Goal: Find specific page/section: Find specific page/section

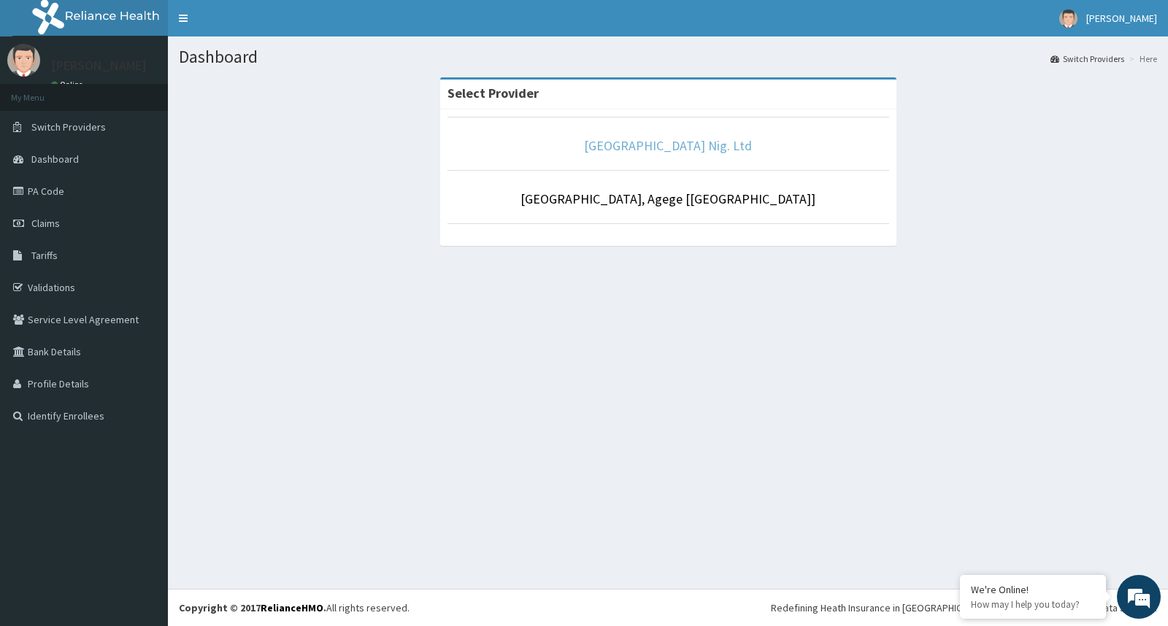
click at [667, 140] on link "[GEOGRAPHIC_DATA] Nig. Ltd" at bounding box center [668, 145] width 168 height 17
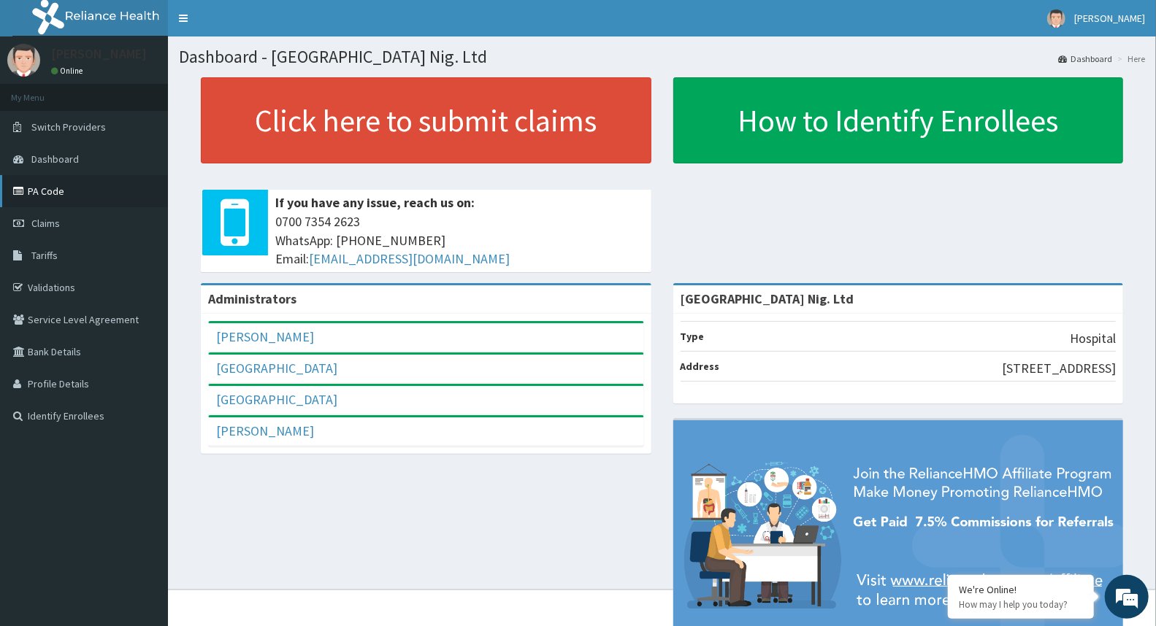
click at [34, 193] on link "PA Code" at bounding box center [84, 191] width 168 height 32
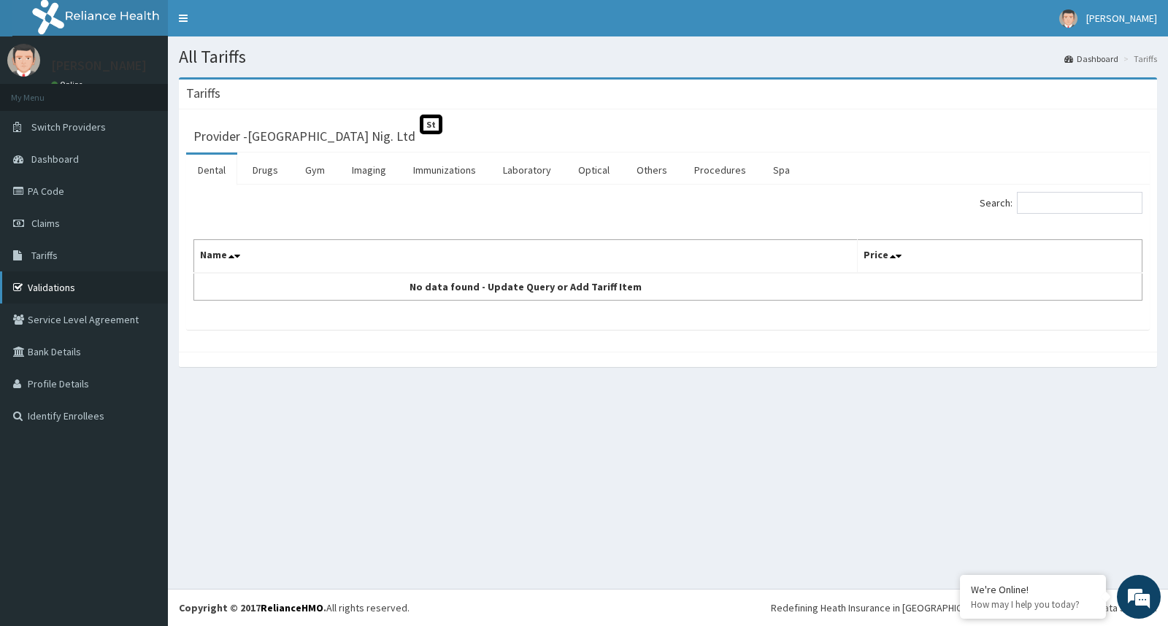
click at [47, 286] on link "Validations" at bounding box center [84, 288] width 168 height 32
